Goal: Information Seeking & Learning: Find specific fact

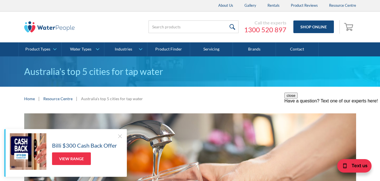
click at [220, 21] on input "search" at bounding box center [193, 27] width 90 height 13
type input "why your water is white"
click at [226, 21] on input "submit" at bounding box center [232, 27] width 12 height 13
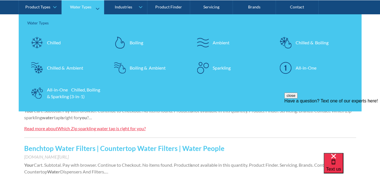
scroll to position [312, 0]
